Goal: Task Accomplishment & Management: Use online tool/utility

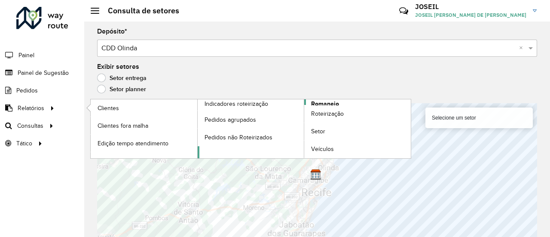
click at [316, 102] on span "Romaneio" at bounding box center [325, 103] width 28 height 9
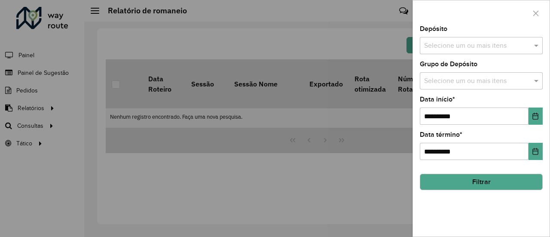
click at [435, 47] on input "text" at bounding box center [477, 46] width 110 height 10
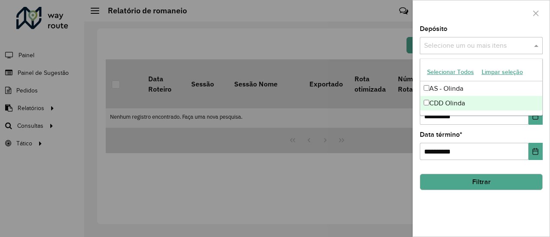
click at [458, 213] on div "**********" at bounding box center [481, 131] width 137 height 210
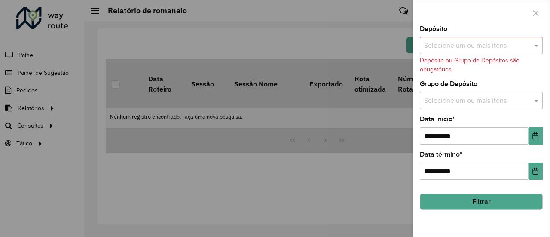
click at [77, 111] on div at bounding box center [275, 118] width 550 height 237
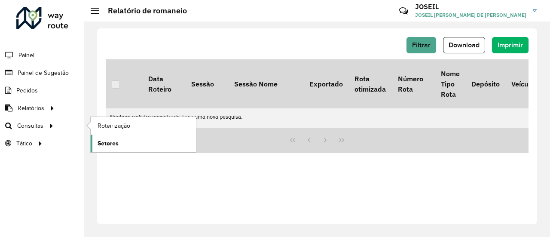
click at [106, 139] on span "Setores" at bounding box center [107, 143] width 21 height 9
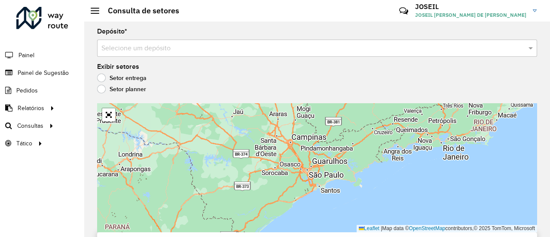
click at [158, 50] on input "text" at bounding box center [308, 48] width 414 height 10
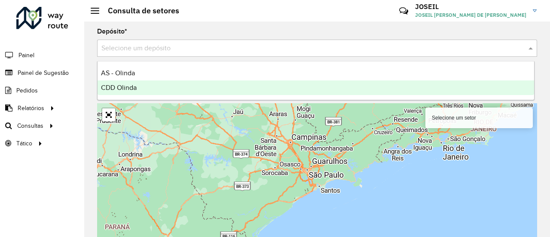
click at [134, 88] on span "CDD Olinda" at bounding box center [119, 87] width 36 height 7
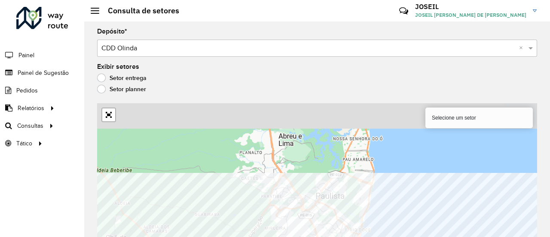
scroll to position [8, 0]
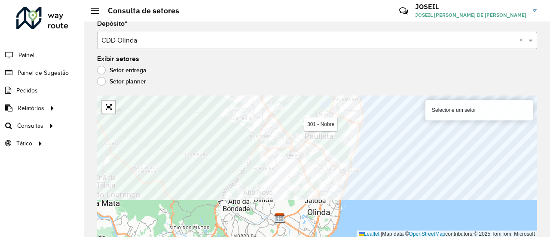
click at [286, 91] on div "Depósito * Selecione um depósito × CDD Olinda × Exibir setores Setor entrega Se…" at bounding box center [317, 121] width 466 height 215
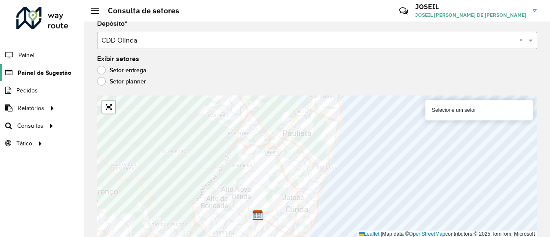
click at [33, 76] on span "Painel de Sugestão" at bounding box center [45, 72] width 54 height 9
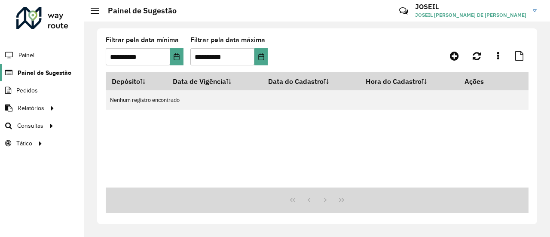
drag, startPoint x: 49, startPoint y: 70, endPoint x: 58, endPoint y: 71, distance: 9.1
click at [49, 70] on span "Painel de Sugestão" at bounding box center [45, 72] width 54 height 9
click at [451, 56] on icon at bounding box center [454, 56] width 9 height 10
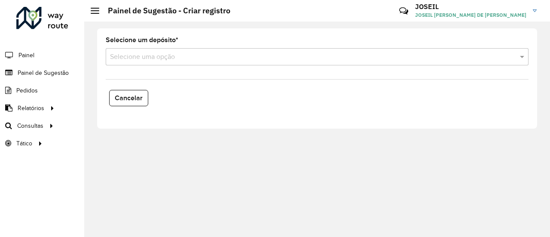
click at [161, 58] on input "text" at bounding box center [308, 57] width 397 height 10
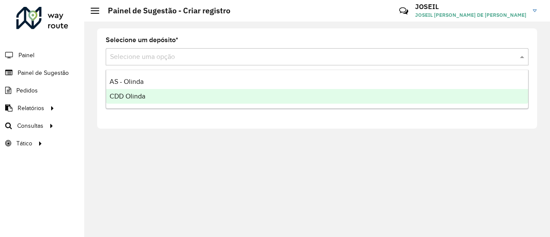
click at [138, 94] on span "CDD Olinda" at bounding box center [128, 95] width 36 height 7
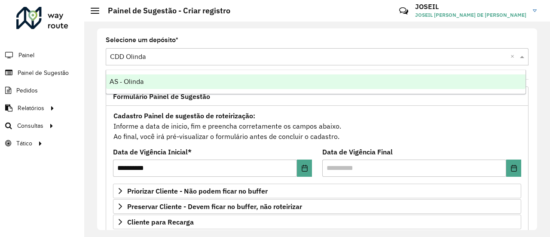
click at [144, 59] on input "text" at bounding box center [308, 57] width 397 height 10
click at [124, 79] on span "AS - Olinda" at bounding box center [127, 81] width 34 height 7
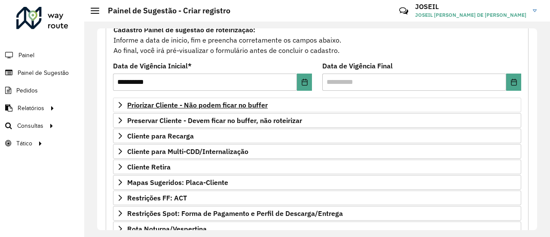
scroll to position [129, 0]
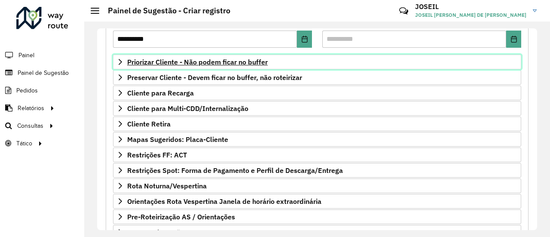
click at [154, 61] on span "Priorizar Cliente - Não podem ficar no buffer" at bounding box center [197, 61] width 140 height 7
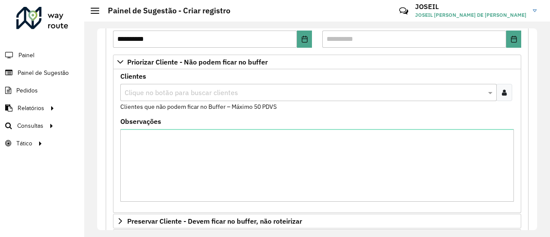
click at [143, 93] on input "text" at bounding box center [303, 93] width 363 height 10
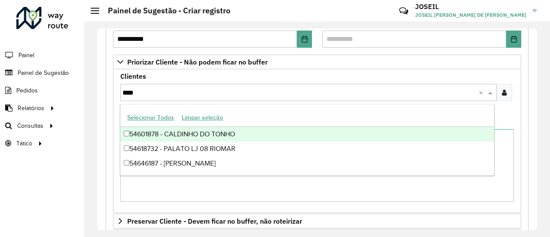
type input "*****"
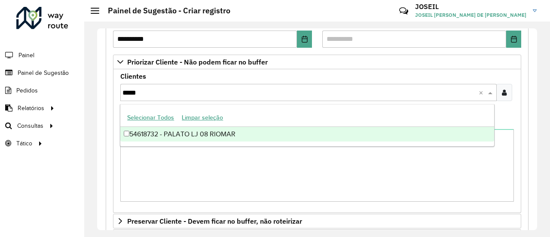
click at [189, 129] on div "54618732 - PALATO LJ 08 RIOMAR" at bounding box center [306, 134] width 373 height 15
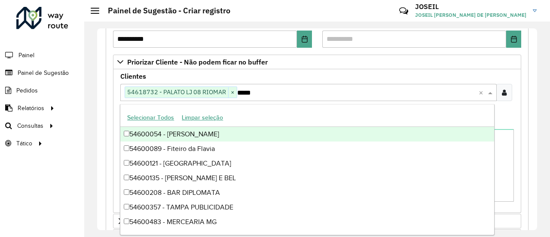
scroll to position [330, 0]
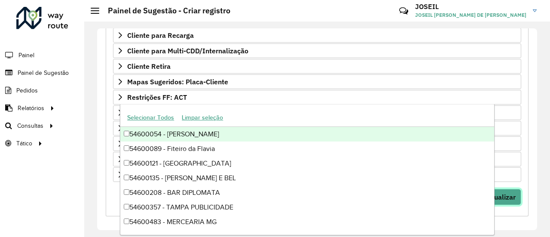
click at [504, 192] on span "Visualizar" at bounding box center [499, 196] width 31 height 9
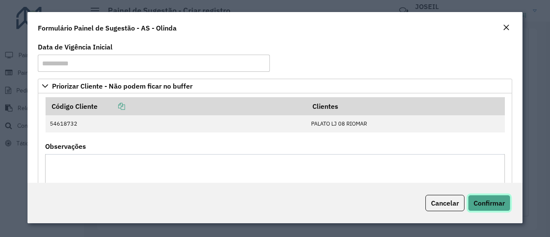
click at [486, 199] on span "Confirmar" at bounding box center [488, 202] width 31 height 9
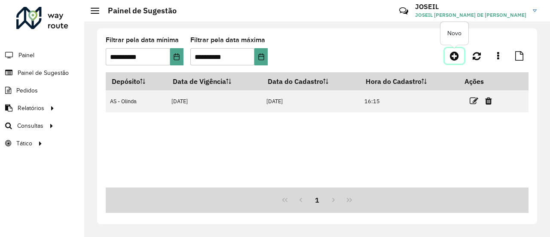
click at [455, 57] on icon at bounding box center [454, 56] width 9 height 10
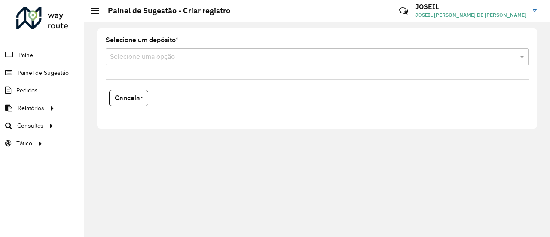
click at [138, 57] on input "text" at bounding box center [308, 57] width 397 height 10
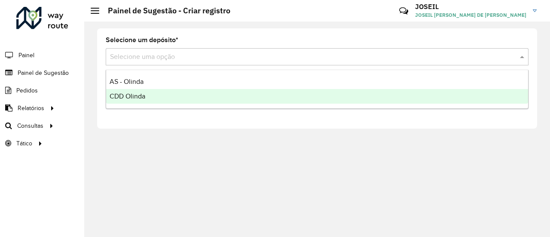
click at [140, 96] on span "CDD Olinda" at bounding box center [128, 95] width 36 height 7
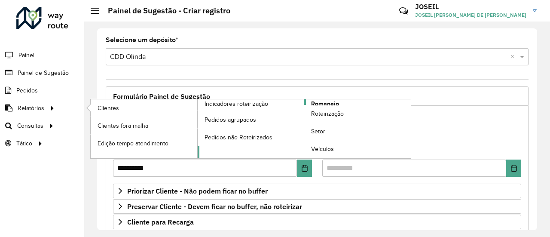
click at [318, 99] on span "Romaneio" at bounding box center [325, 103] width 28 height 9
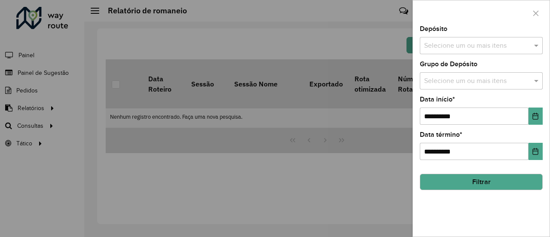
click at [455, 45] on input "text" at bounding box center [477, 46] width 110 height 10
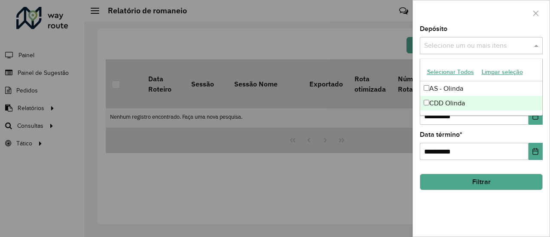
click at [437, 104] on div "CDD Olinda" at bounding box center [481, 103] width 122 height 15
drag, startPoint x: 460, startPoint y: 220, endPoint x: 485, endPoint y: 196, distance: 35.0
click at [460, 219] on div "**********" at bounding box center [481, 131] width 137 height 210
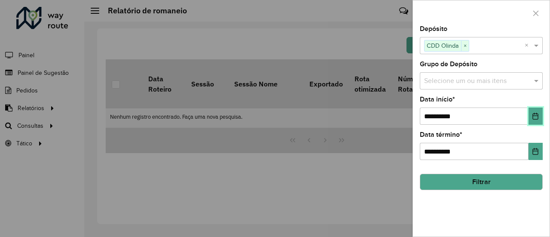
click at [533, 108] on button "Choose Date" at bounding box center [535, 115] width 14 height 17
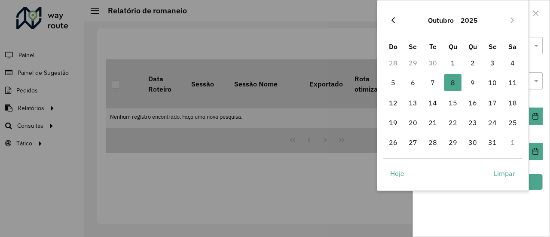
click at [390, 19] on icon "Previous Month" at bounding box center [393, 20] width 7 height 7
click at [512, 125] on span "27" at bounding box center [512, 122] width 17 height 17
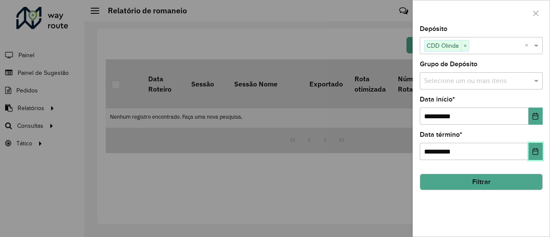
click at [536, 150] on icon "Choose Date" at bounding box center [536, 151] width 6 height 7
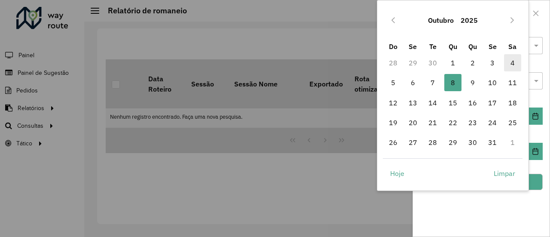
click at [515, 64] on span "4" at bounding box center [512, 62] width 17 height 17
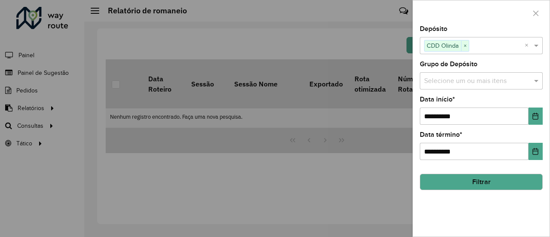
click at [499, 177] on button "Filtrar" at bounding box center [481, 182] width 123 height 16
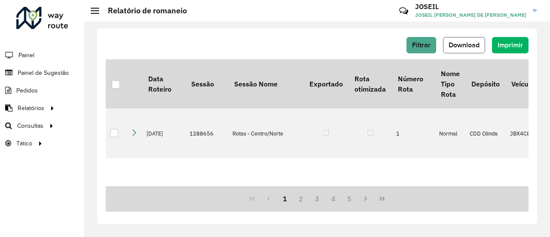
click at [451, 44] on span "Download" at bounding box center [463, 44] width 31 height 7
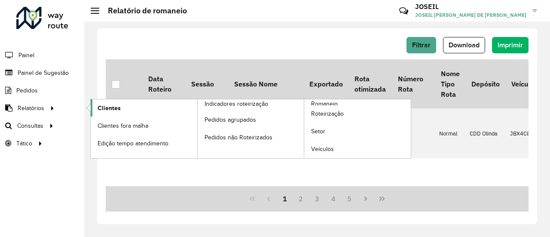
click at [100, 104] on span "Clientes" at bounding box center [108, 108] width 23 height 9
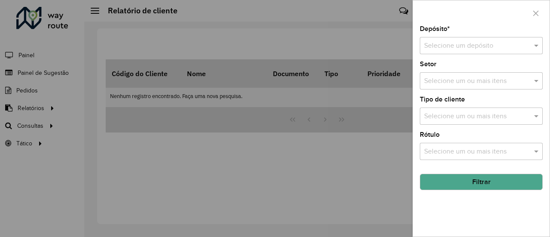
click at [460, 49] on input "text" at bounding box center [472, 46] width 97 height 10
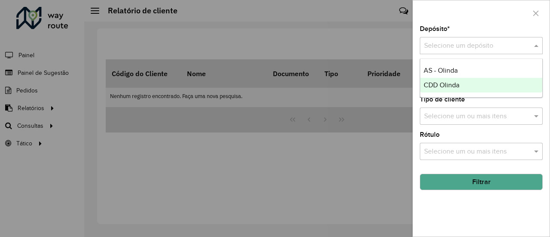
click at [444, 86] on span "CDD Olinda" at bounding box center [441, 84] width 36 height 7
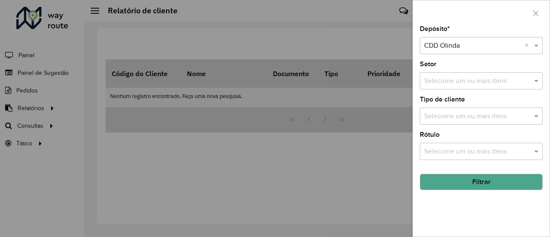
click at [471, 180] on button "Filtrar" at bounding box center [481, 182] width 123 height 16
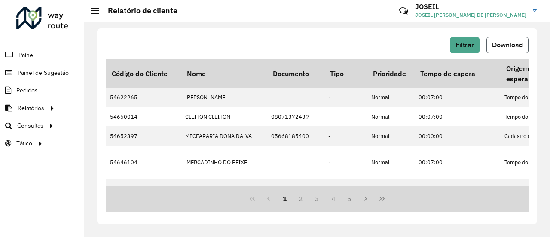
click at [509, 46] on span "Download" at bounding box center [507, 44] width 31 height 7
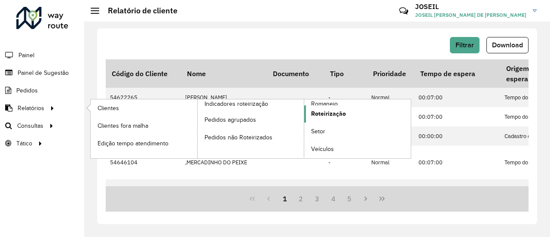
click at [328, 113] on span "Roteirização" at bounding box center [328, 113] width 35 height 9
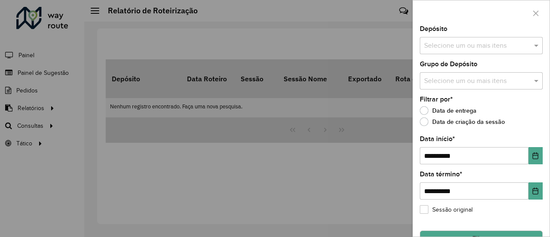
click at [85, 179] on div at bounding box center [275, 118] width 550 height 237
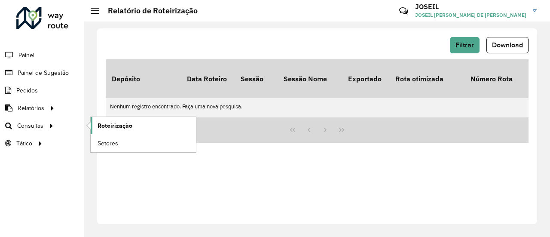
click at [104, 122] on span "Roteirização" at bounding box center [114, 125] width 35 height 9
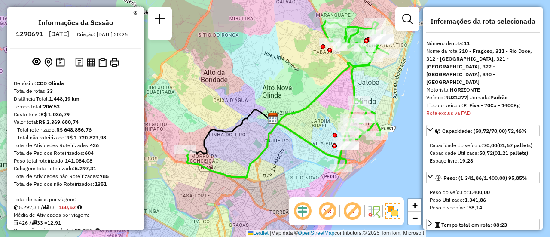
select select "**********"
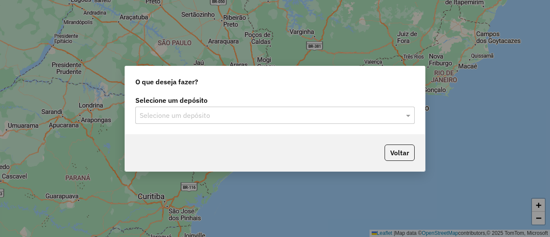
click at [152, 112] on input "text" at bounding box center [266, 115] width 253 height 10
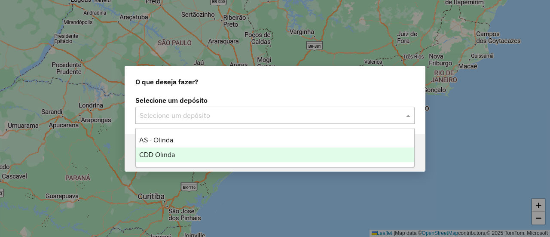
click at [153, 152] on span "CDD Olinda" at bounding box center [157, 154] width 36 height 7
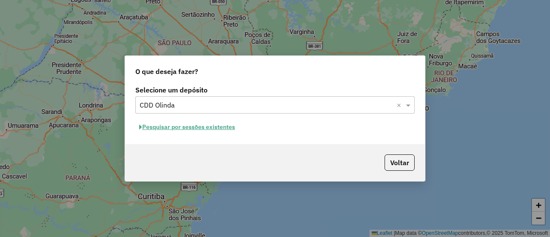
click at [218, 125] on button "Pesquisar por sessões existentes" at bounding box center [187, 126] width 104 height 13
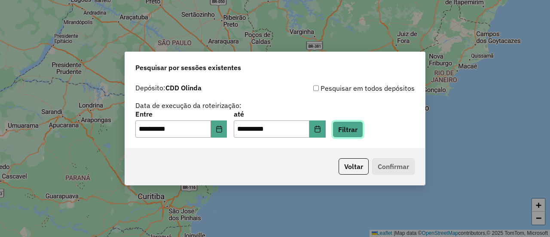
click at [358, 133] on button "Filtrar" at bounding box center [347, 129] width 30 height 16
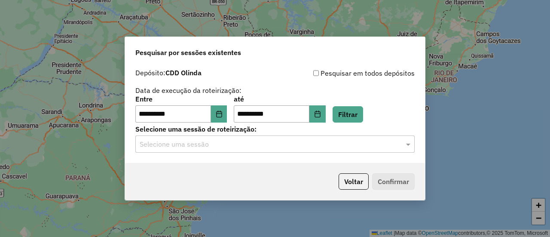
click at [175, 141] on input "text" at bounding box center [266, 144] width 253 height 10
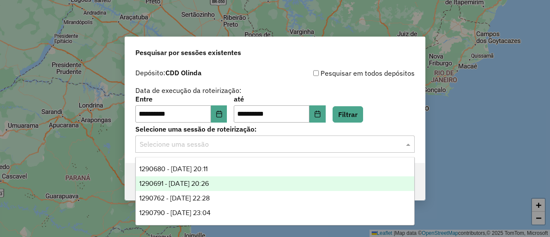
click at [237, 183] on div "1290691 - 08/10/2025 20:26" at bounding box center [275, 183] width 278 height 15
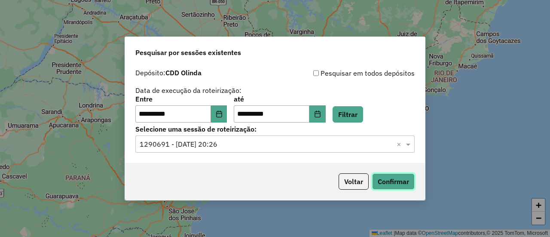
click at [400, 177] on button "Confirmar" at bounding box center [393, 181] width 43 height 16
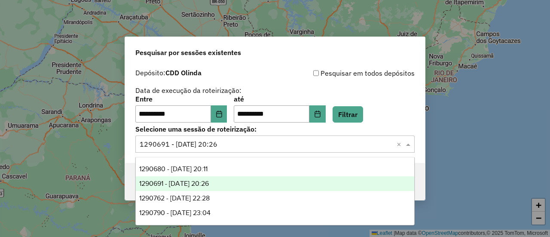
click at [227, 140] on input "text" at bounding box center [266, 144] width 253 height 10
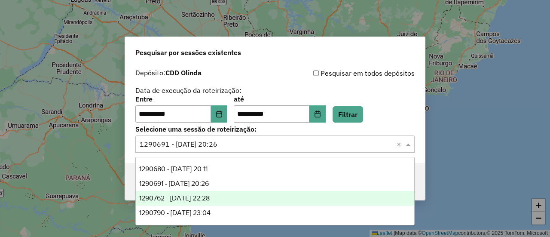
click at [210, 195] on span "1290762 - 08/10/2025 22:28" at bounding box center [174, 197] width 70 height 7
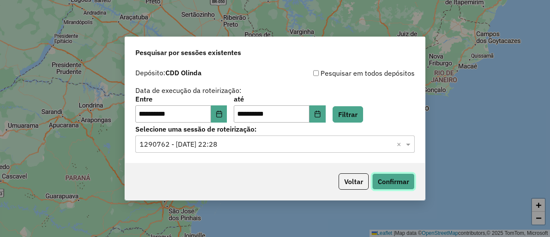
click at [410, 181] on button "Confirmar" at bounding box center [393, 181] width 43 height 16
click at [251, 135] on div "Selecione uma sessão de roteirização: Selecione uma sessão × 1290762 - 08/10/20…" at bounding box center [274, 139] width 279 height 27
click at [228, 145] on input "text" at bounding box center [266, 144] width 253 height 10
click at [219, 132] on label "Selecione uma sessão de roteirização:" at bounding box center [274, 129] width 279 height 10
click at [217, 141] on input "text" at bounding box center [266, 144] width 253 height 10
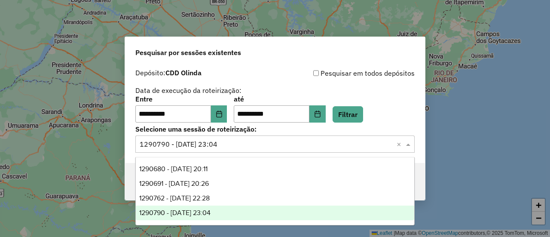
click at [231, 212] on div "1290790 - 08/10/2025 23:04" at bounding box center [275, 212] width 278 height 15
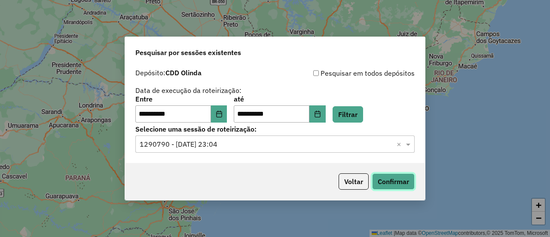
click at [378, 179] on button "Confirmar" at bounding box center [393, 181] width 43 height 16
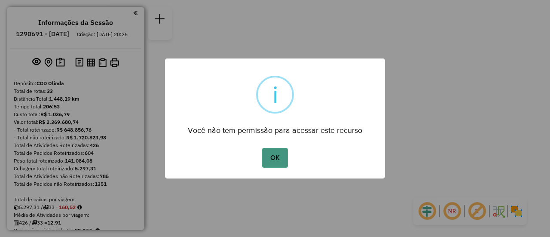
click at [263, 157] on button "OK" at bounding box center [274, 158] width 25 height 20
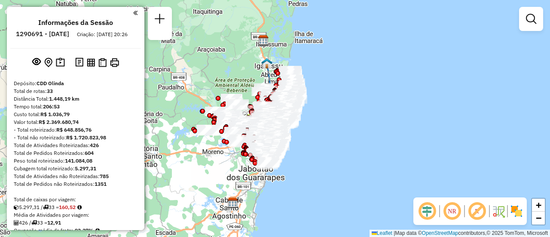
click at [463, 210] on img at bounding box center [464, 211] width 4 height 14
click at [448, 212] on em at bounding box center [452, 211] width 21 height 21
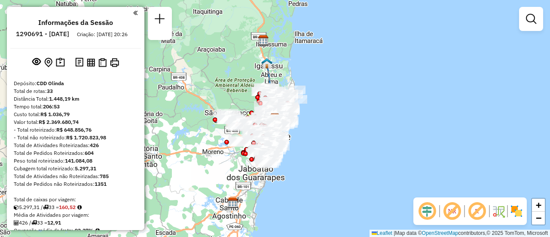
click at [456, 212] on em at bounding box center [452, 211] width 21 height 21
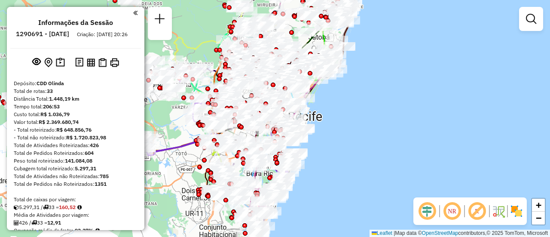
click at [450, 213] on em at bounding box center [452, 211] width 21 height 21
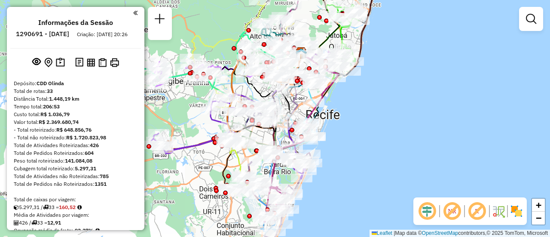
drag, startPoint x: 210, startPoint y: 130, endPoint x: 222, endPoint y: 128, distance: 11.8
click at [222, 128] on div "Janela de atendimento Grade de atendimento Capacidade Transportadoras Veículos …" at bounding box center [275, 118] width 550 height 237
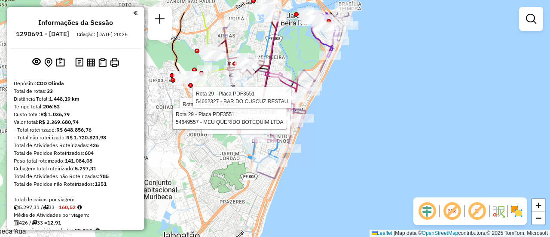
drag, startPoint x: 281, startPoint y: 108, endPoint x: 282, endPoint y: 139, distance: 30.9
click at [282, 139] on icon at bounding box center [276, 108] width 43 height 70
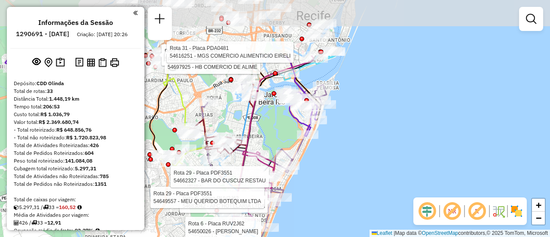
drag, startPoint x: 314, startPoint y: 37, endPoint x: 292, endPoint y: 116, distance: 82.1
click at [292, 116] on icon at bounding box center [300, 113] width 34 height 46
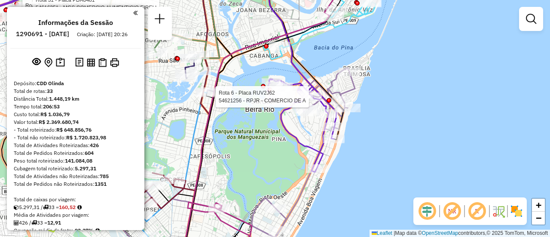
select select "**********"
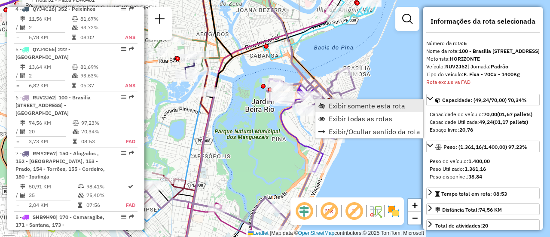
scroll to position [561, 0]
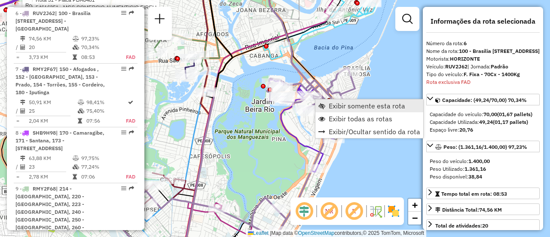
click at [365, 108] on span "Exibir somente esta rota" at bounding box center [367, 105] width 76 height 7
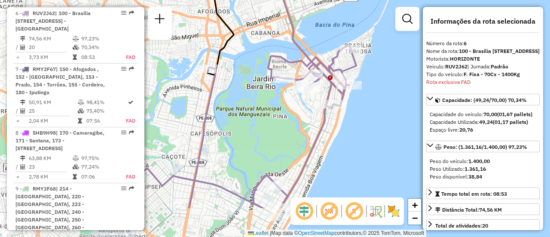
drag, startPoint x: 269, startPoint y: 112, endPoint x: 271, endPoint y: 100, distance: 12.2
click at [271, 101] on div "Rota 6 - Placa RUV2J62 54683042 - AFC HOTELARIA LTDA Rota 6 - Placa RUV2J62 546…" at bounding box center [275, 118] width 550 height 237
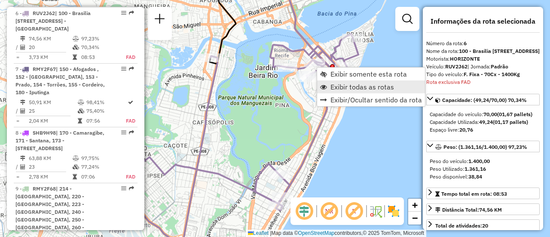
click at [344, 86] on span "Exibir todas as rotas" at bounding box center [362, 86] width 64 height 7
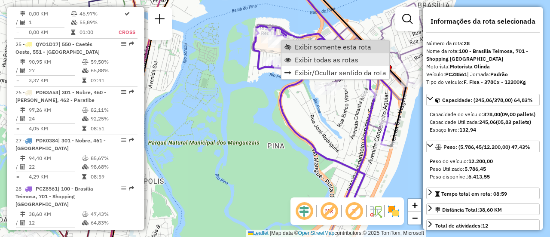
scroll to position [1739, 0]
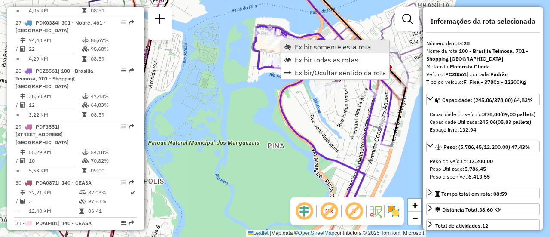
click at [315, 49] on span "Exibir somente esta rota" at bounding box center [333, 46] width 76 height 7
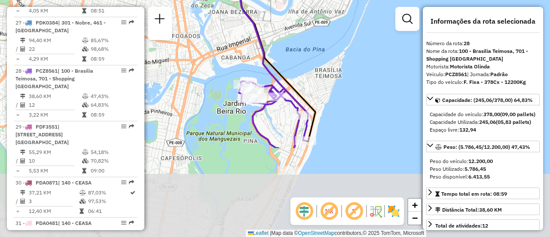
drag, startPoint x: 281, startPoint y: 170, endPoint x: 289, endPoint y: 54, distance: 116.7
click at [289, 54] on div "Janela de atendimento Grade de atendimento Capacidade Transportadoras Veículos …" at bounding box center [275, 118] width 550 height 237
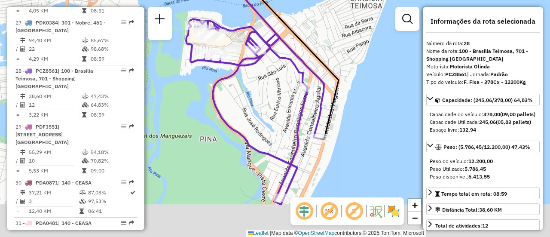
drag, startPoint x: 296, startPoint y: 118, endPoint x: 299, endPoint y: 65, distance: 52.9
click at [299, 65] on icon at bounding box center [255, 111] width 138 height 185
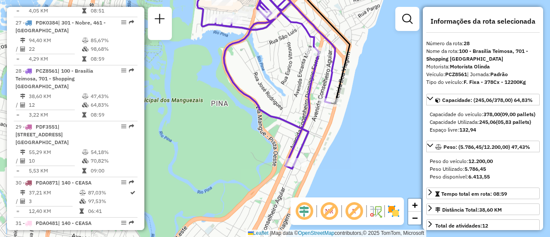
drag, startPoint x: 275, startPoint y: 100, endPoint x: 289, endPoint y: 62, distance: 40.4
click at [289, 62] on div "Janela de atendimento Grade de atendimento Capacidade Transportadoras Veículos …" at bounding box center [275, 118] width 550 height 237
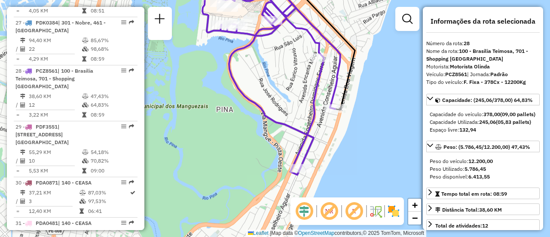
drag, startPoint x: 286, startPoint y: 73, endPoint x: 302, endPoint y: 122, distance: 51.6
click at [302, 122] on div "Janela de atendimento Grade de atendimento Capacidade Transportadoras Veículos …" at bounding box center [275, 118] width 550 height 237
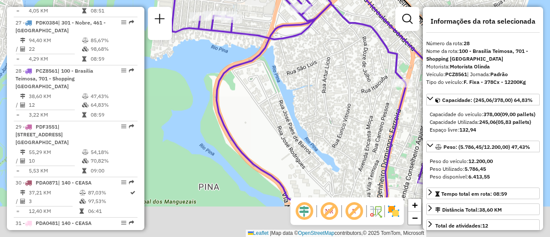
drag, startPoint x: 382, startPoint y: 129, endPoint x: 333, endPoint y: 56, distance: 87.9
click at [333, 56] on div "Janela de atendimento Grade de atendimento Capacidade Transportadoras Veículos …" at bounding box center [275, 118] width 550 height 237
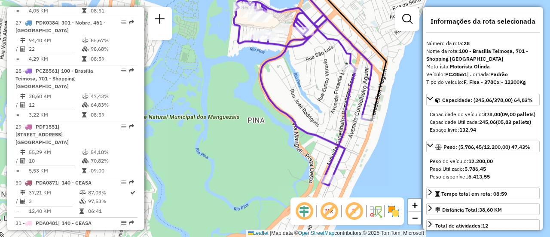
drag, startPoint x: 347, startPoint y: 115, endPoint x: 334, endPoint y: 146, distance: 33.1
click at [334, 146] on div "Janela de atendimento Grade de atendimento Capacidade Transportadoras Veículos …" at bounding box center [275, 118] width 550 height 237
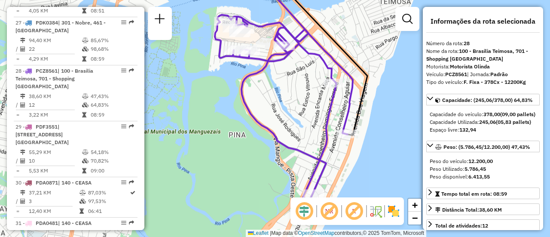
drag, startPoint x: 311, startPoint y: 119, endPoint x: 279, endPoint y: 94, distance: 40.1
click at [277, 89] on div "Janela de atendimento Grade de atendimento Capacidade Transportadoras Veículos …" at bounding box center [275, 118] width 550 height 237
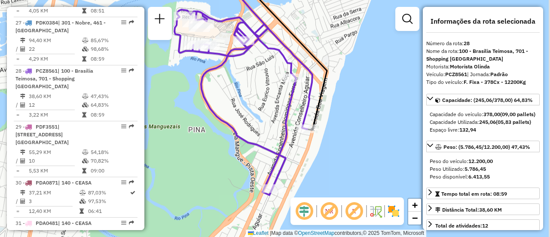
drag, startPoint x: 300, startPoint y: 131, endPoint x: 277, endPoint y: 164, distance: 40.4
click at [273, 151] on div "Janela de atendimento Grade de atendimento Capacidade Transportadoras Veículos …" at bounding box center [275, 118] width 550 height 237
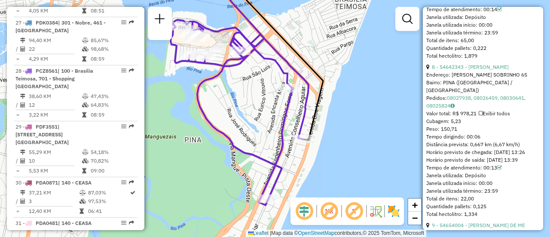
scroll to position [1460, 0]
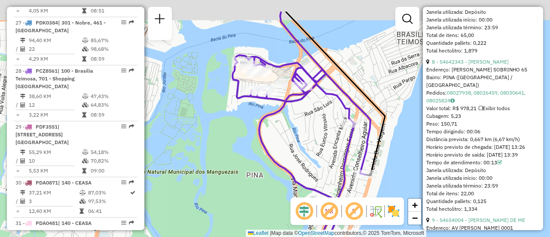
drag, startPoint x: 216, startPoint y: 103, endPoint x: 278, endPoint y: 138, distance: 71.2
click at [278, 138] on div "Janela de atendimento Grade de atendimento Capacidade Transportadoras Veículos …" at bounding box center [275, 118] width 550 height 237
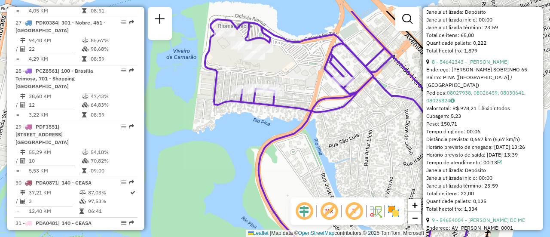
drag, startPoint x: 254, startPoint y: 107, endPoint x: 255, endPoint y: 115, distance: 7.8
click at [255, 115] on div "Janela de atendimento Grade de atendimento Capacidade Transportadoras Veículos …" at bounding box center [275, 118] width 550 height 237
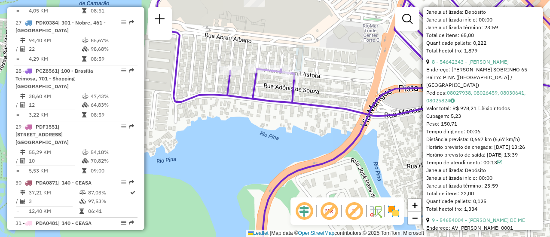
click at [391, 206] on img at bounding box center [394, 211] width 14 height 14
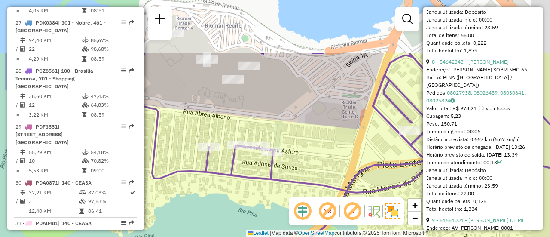
drag, startPoint x: 253, startPoint y: 115, endPoint x: 232, endPoint y: 196, distance: 84.0
click at [232, 196] on div "Janela de atendimento Grade de atendimento Capacidade Transportadoras Veículos …" at bounding box center [275, 118] width 550 height 237
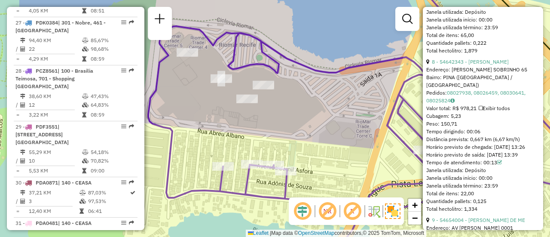
drag, startPoint x: 224, startPoint y: 158, endPoint x: 231, endPoint y: 120, distance: 39.3
click at [233, 124] on div "Janela de atendimento Grade de atendimento Capacidade Transportadoras Veículos …" at bounding box center [275, 118] width 550 height 237
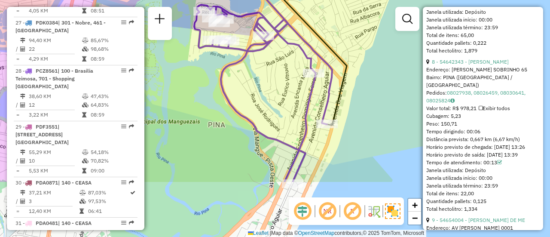
drag, startPoint x: 311, startPoint y: 131, endPoint x: 296, endPoint y: 54, distance: 78.6
click at [296, 54] on div "Janela de atendimento Grade de atendimento Capacidade Transportadoras Veículos …" at bounding box center [275, 118] width 550 height 237
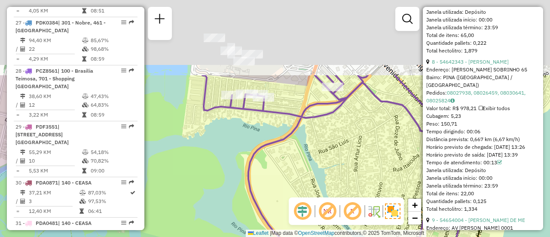
drag, startPoint x: 255, startPoint y: 116, endPoint x: 253, endPoint y: 105, distance: 11.4
click at [265, 140] on div "Janela de atendimento Grade de atendimento Capacidade Transportadoras Veículos …" at bounding box center [275, 118] width 550 height 237
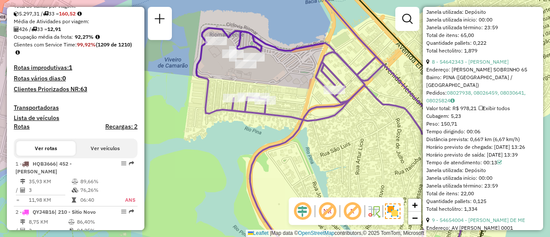
scroll to position [0, 0]
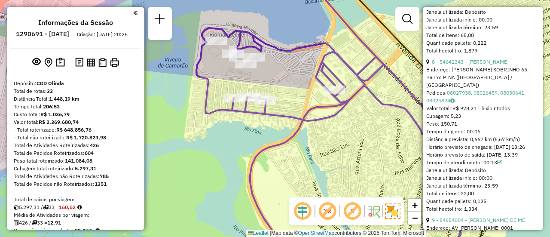
click at [50, 33] on h6 "1290691 - 08/10/2025" at bounding box center [42, 34] width 53 height 8
copy h6 "1290691"
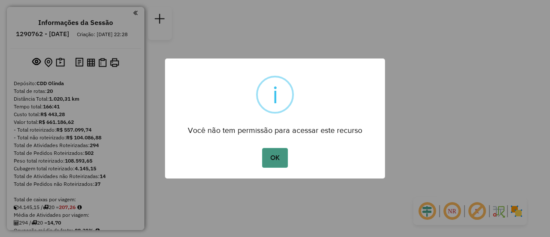
click at [274, 151] on button "OK" at bounding box center [274, 158] width 25 height 20
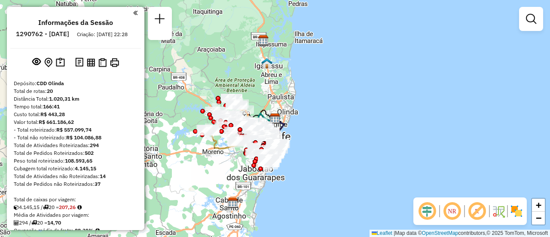
click at [452, 215] on em at bounding box center [452, 211] width 21 height 21
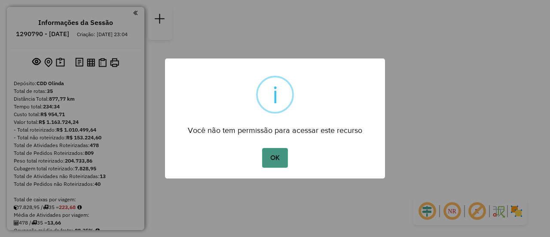
click at [273, 154] on button "OK" at bounding box center [274, 158] width 25 height 20
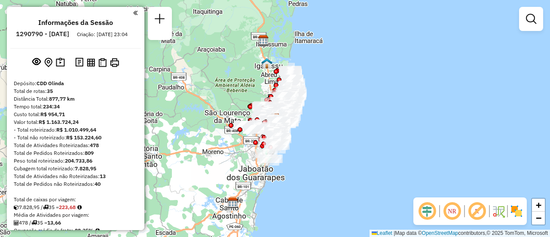
click at [452, 215] on em at bounding box center [452, 211] width 21 height 21
